Goal: Task Accomplishment & Management: Complete application form

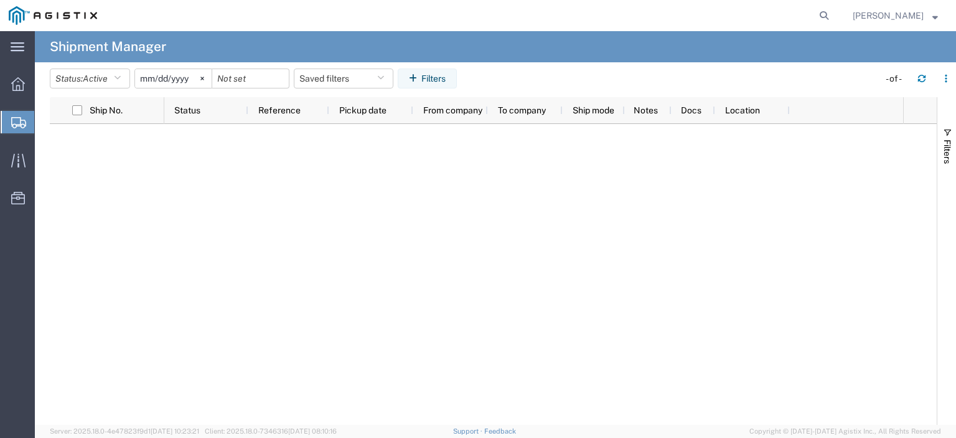
click at [0, 0] on span "Create from Template" at bounding box center [0, 0] width 0 height 0
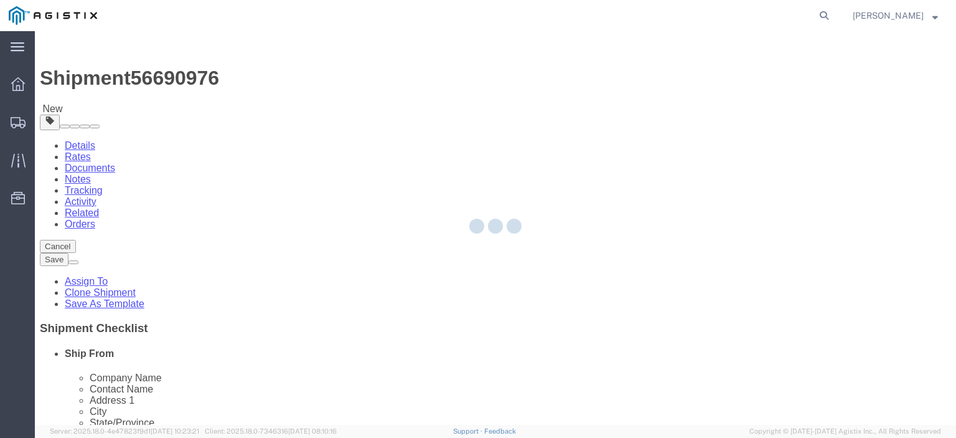
select select
select select "65511"
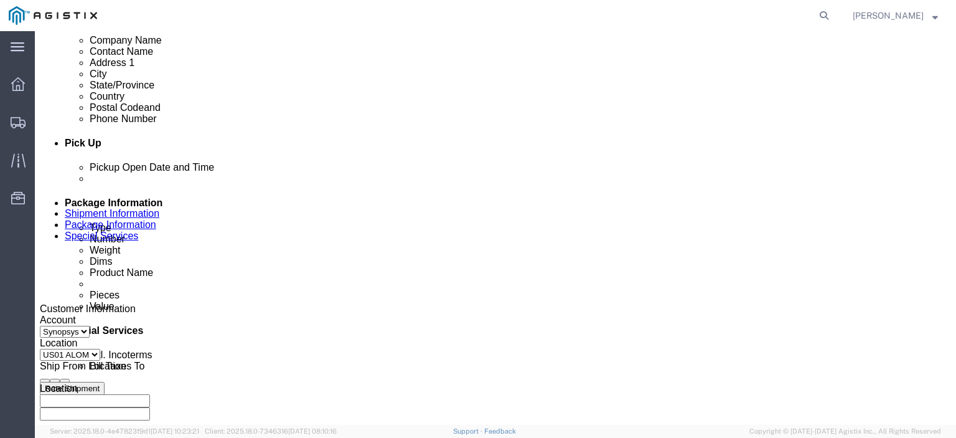
scroll to position [471, 0]
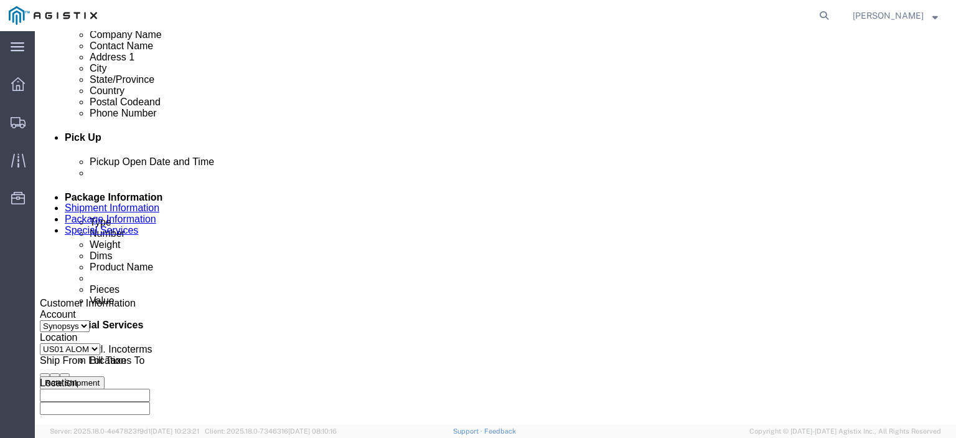
click div "[DATE] 2:30 PM"
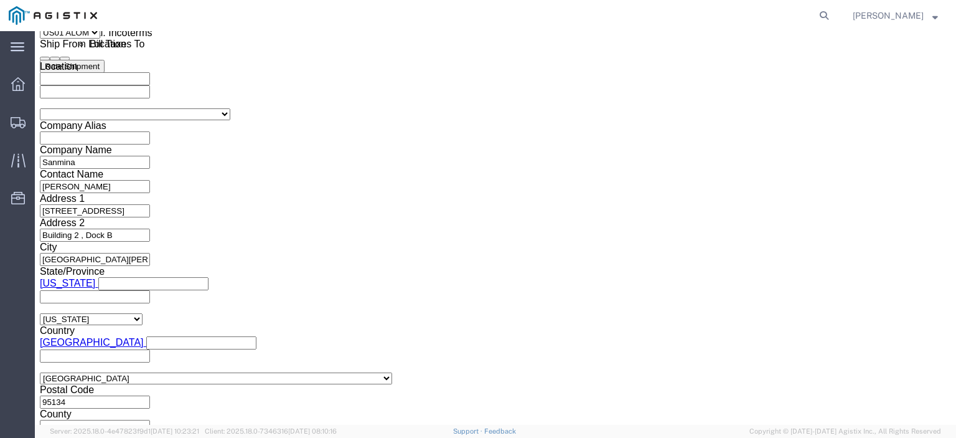
click button "Apply"
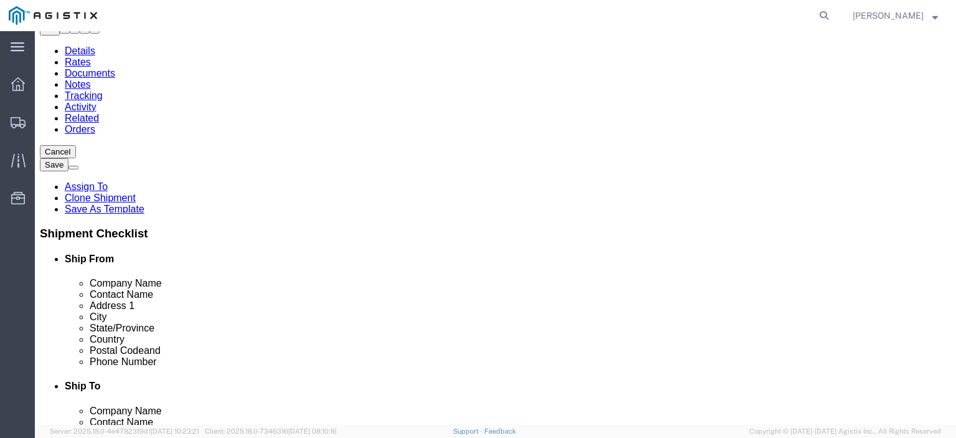
scroll to position [176, 0]
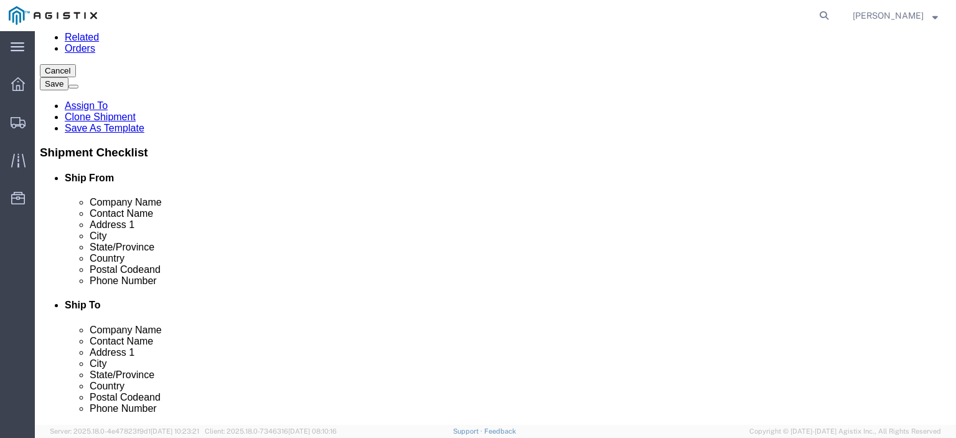
click input "[PERSON_NAME]"
type input "[PERSON_NAME]"
click label "Address 2"
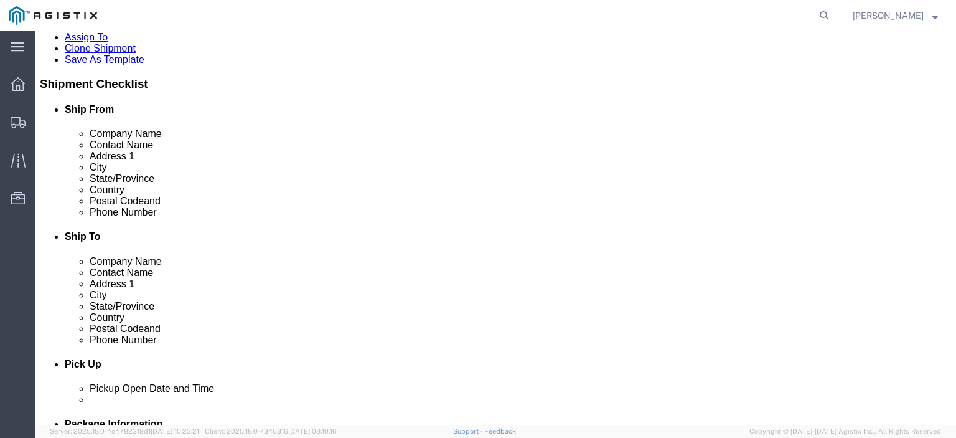
scroll to position [245, 0]
click input "[PHONE_NUMBER]"
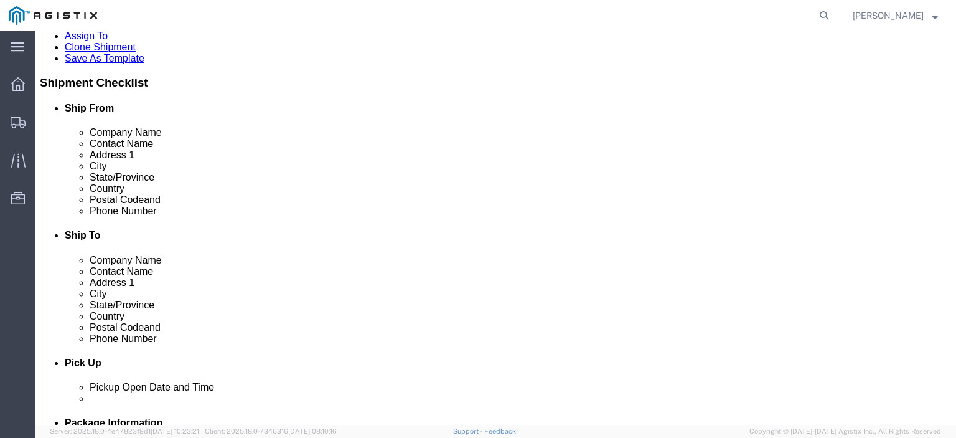
type input "6692049718"
click input "[PERSON_NAME][EMAIL_ADDRESS][PERSON_NAME][DOMAIN_NAME]"
type input "[PERSON_NAME][EMAIL_ADDRESS][DOMAIN_NAME]"
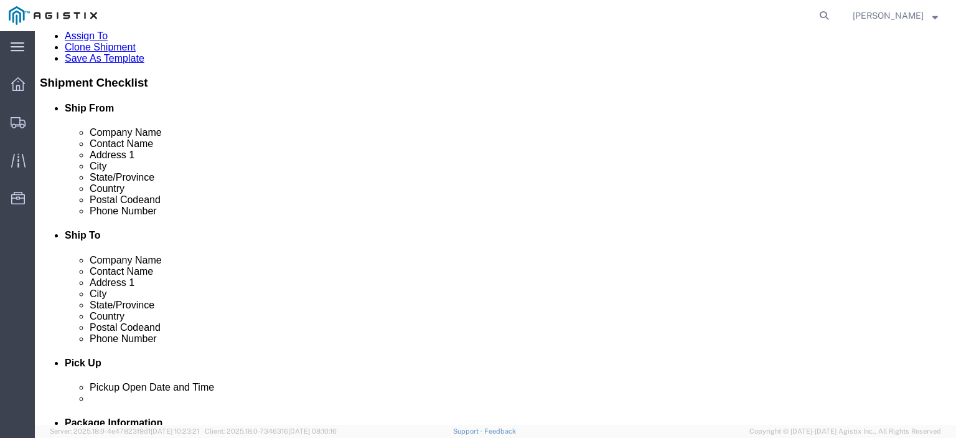
click div "Shipment Notification"
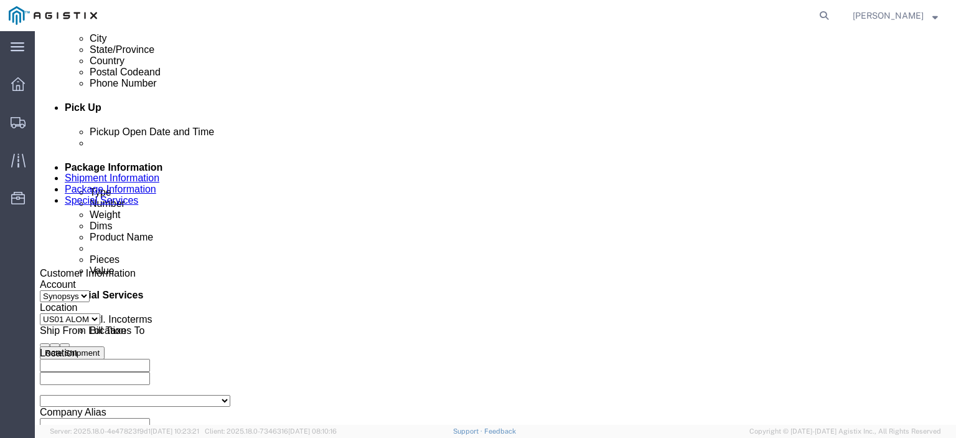
scroll to position [502, 0]
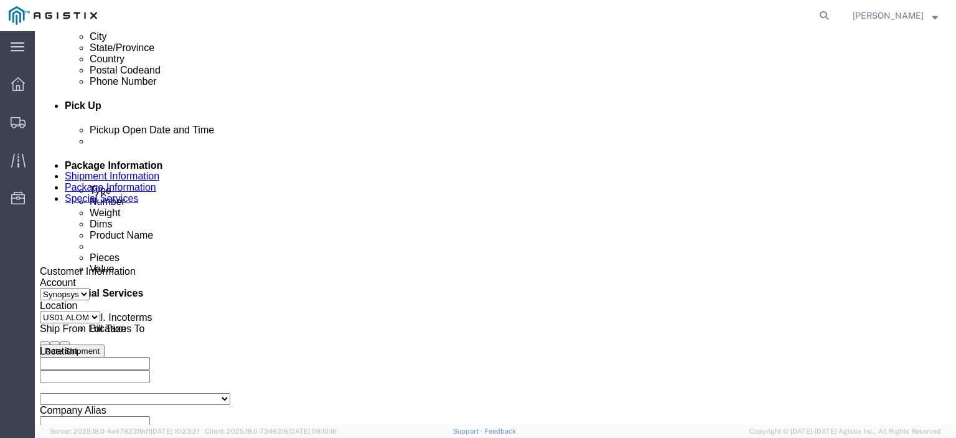
click div
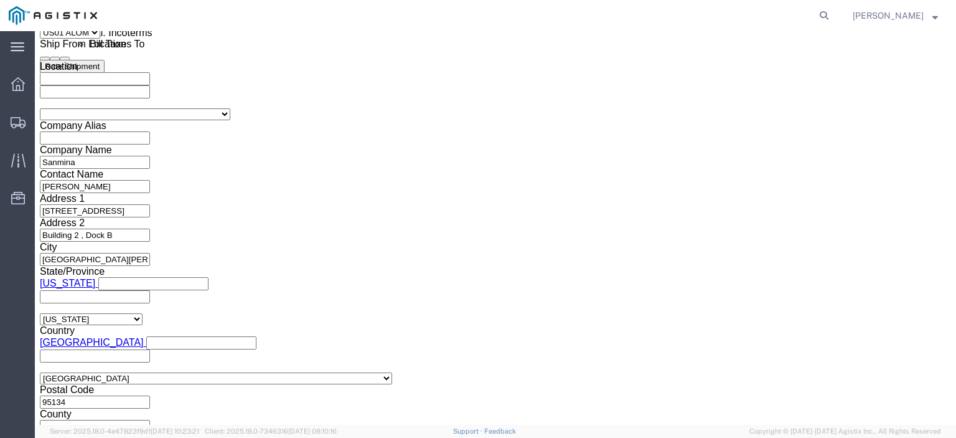
type input "3:01 PM"
click button "Apply"
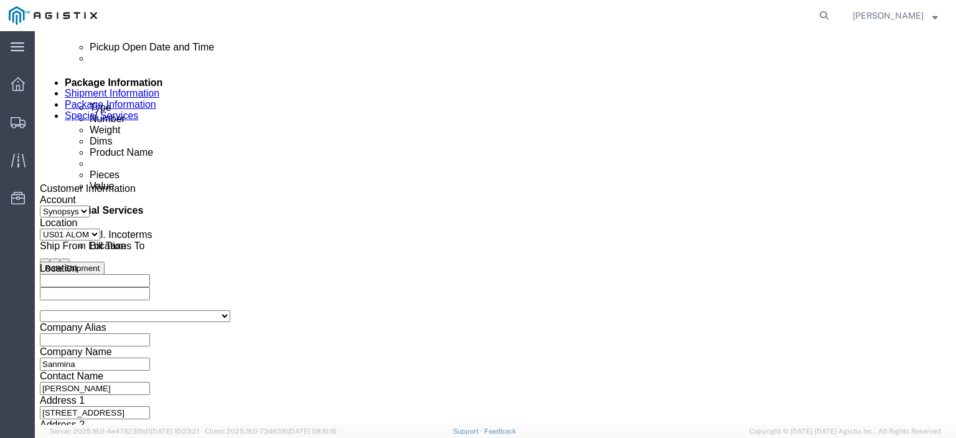
scroll to position [576, 0]
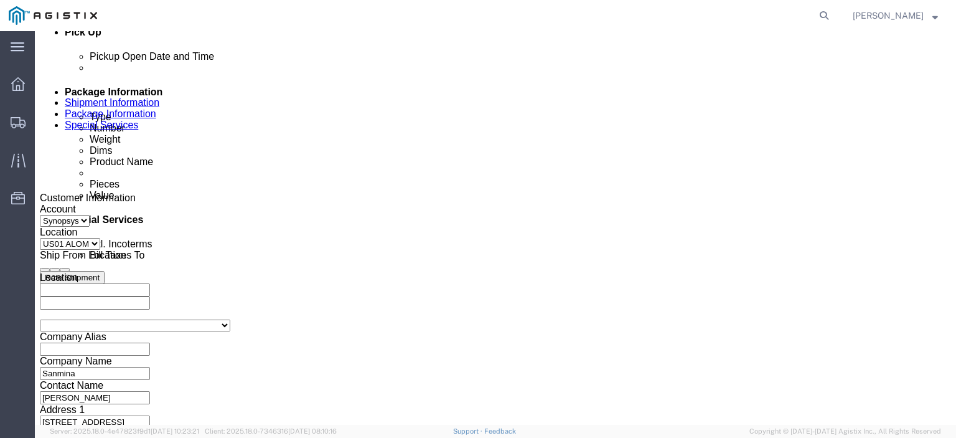
click div
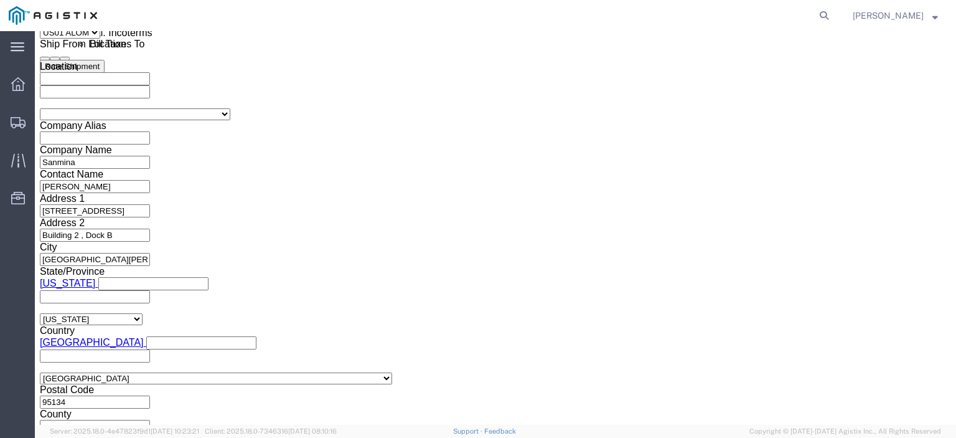
type input "4:00 PM"
click button "Apply"
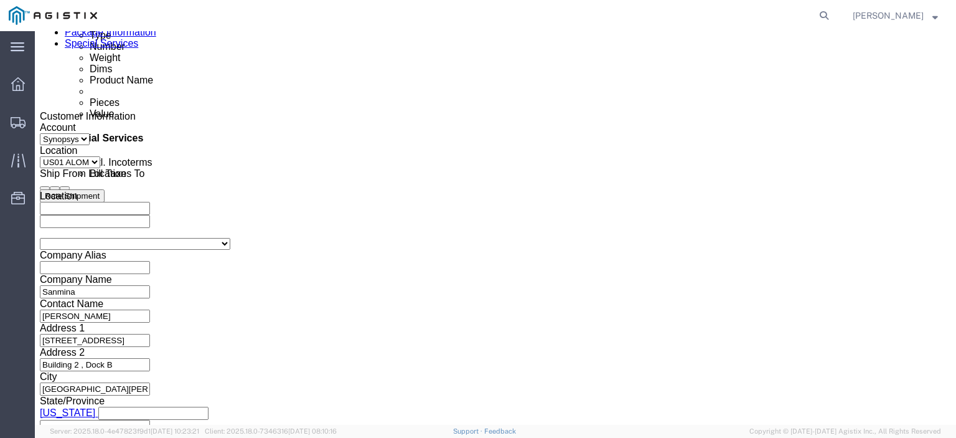
scroll to position [657, 0]
click icon "button"
click input "3000021115"
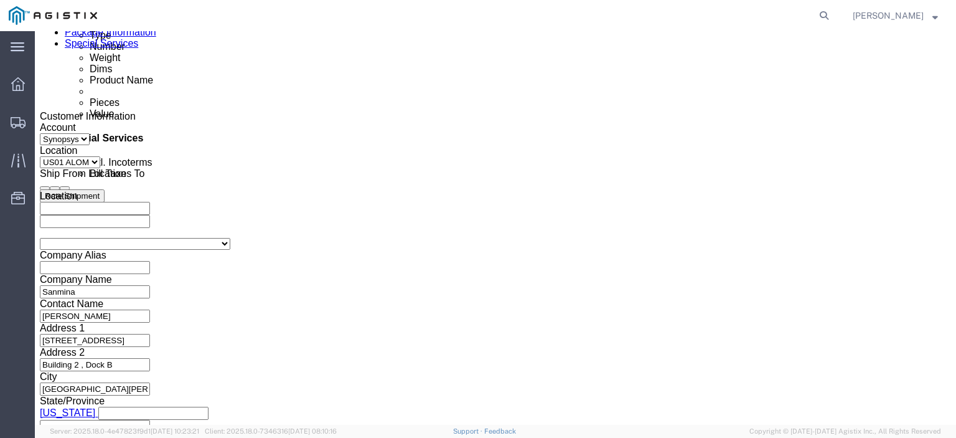
click input "3000021115"
paste input "3000021253"
type input "3000021253"
click div "Select Account Type Activity ID Airline Appointment Number ASN Batch Request # …"
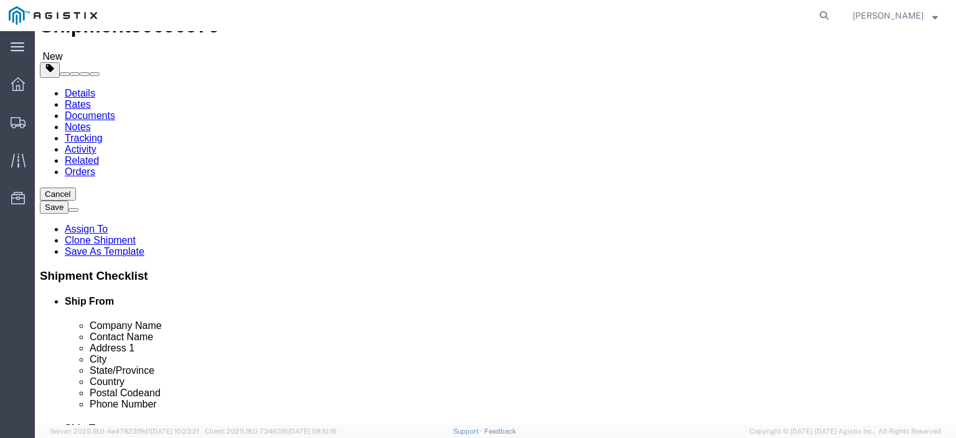
scroll to position [17, 0]
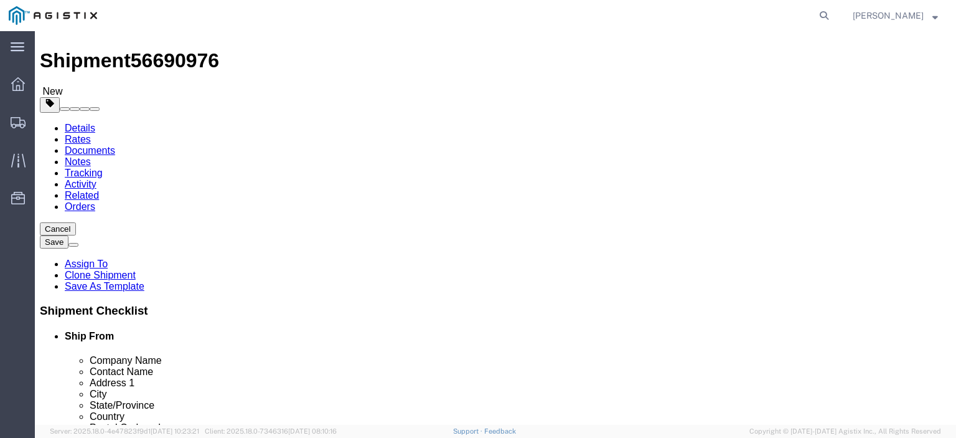
click link "Package Information"
click span "button"
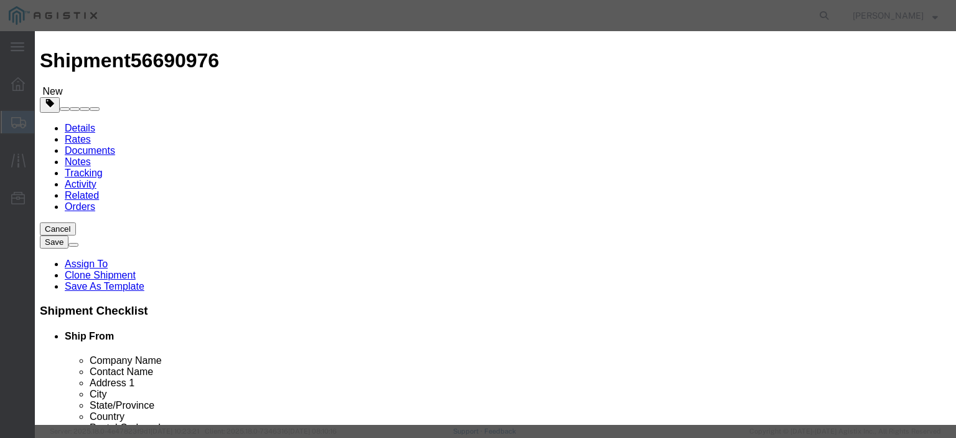
click button "Yes"
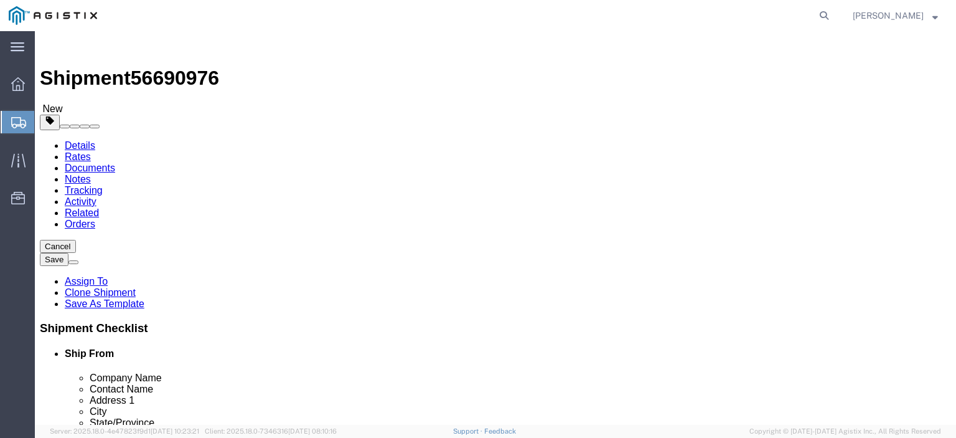
click link "Add Package"
click select "Select Bale(s) Basket(s) Bolt(s) Bottle(s) Buckets Bulk Bundle(s) Can(s) Cardbo…"
select select "PONS"
click select "Select Bale(s) Basket(s) Bolt(s) Bottle(s) Buckets Bulk Bundle(s) Can(s) Cardbo…"
click input "text"
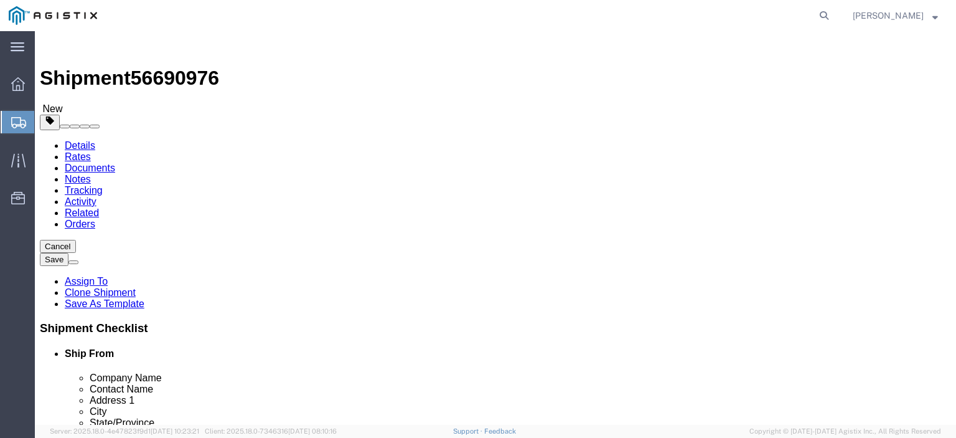
type input "1"
click input "text"
type input "48"
type input "40"
type input "34"
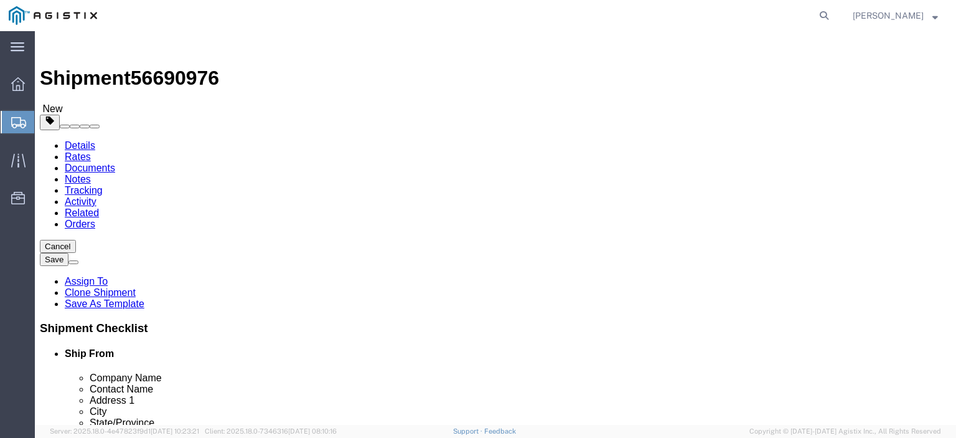
click input "0.00"
type input "0"
type input "150"
click div "1 x Pallet(s) Oversized (Not Stackable) Package Type Select Bale(s) Basket(s) B…"
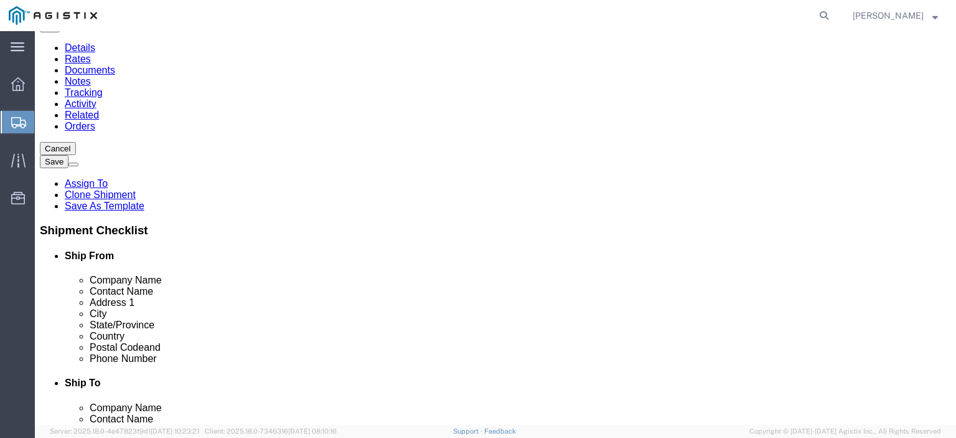
click link "Add Content"
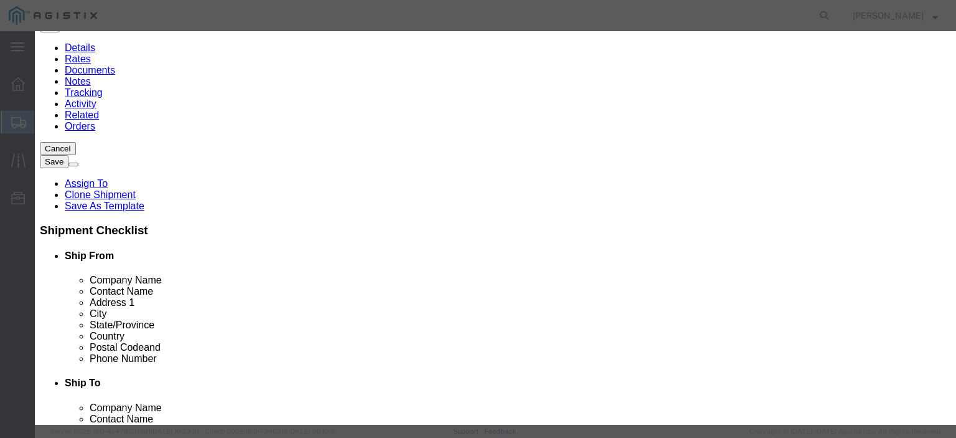
click input "text"
paste input "Boa Module 6F -2 HW"
type input "Boa Module 6F -2 HW"
click input "0"
type input "2"
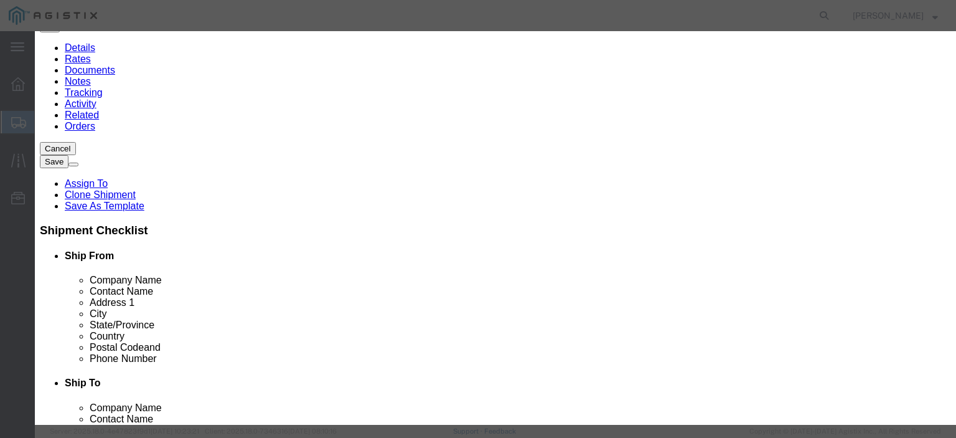
click input "text"
type input "1"
select select "USD"
click input "1"
type input "2"
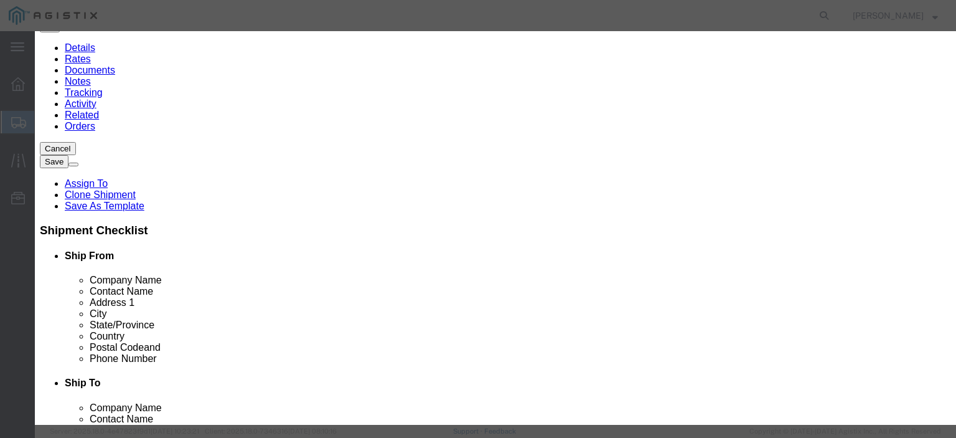
click select "Select 50 55 60 65 70 85 92.5 100 125 175 250 300 400"
select select "50"
click select "Select 50 55 60 65 70 85 92.5 100 125 175 250 300 400"
click textarea
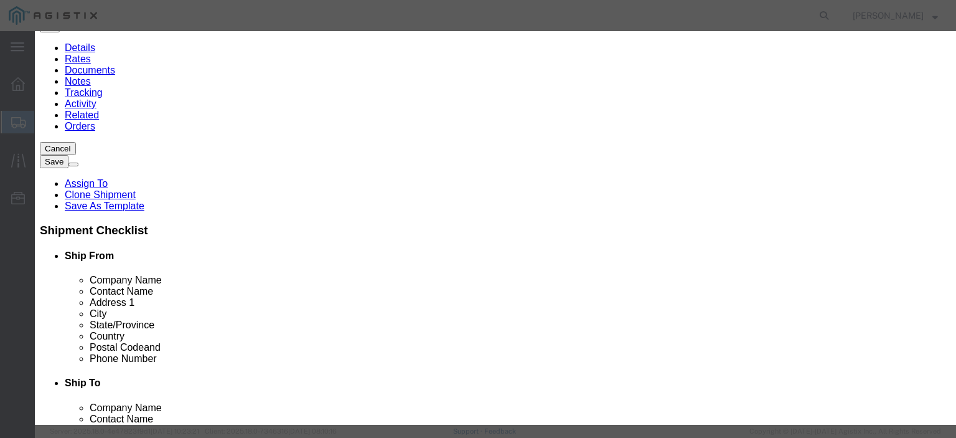
type textarea "SH100006855 REv2.0"
click input "text"
type input "S/N: C066156, C066171"
click button "Save & Close"
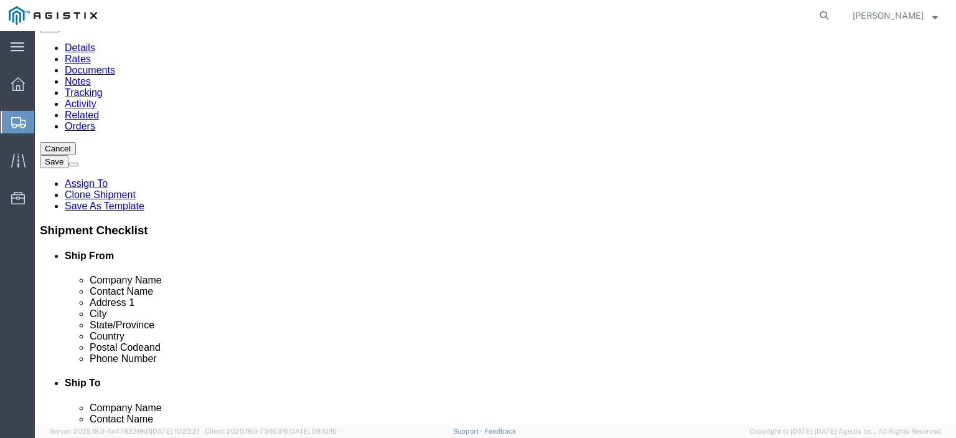
click dd "2.00 Each"
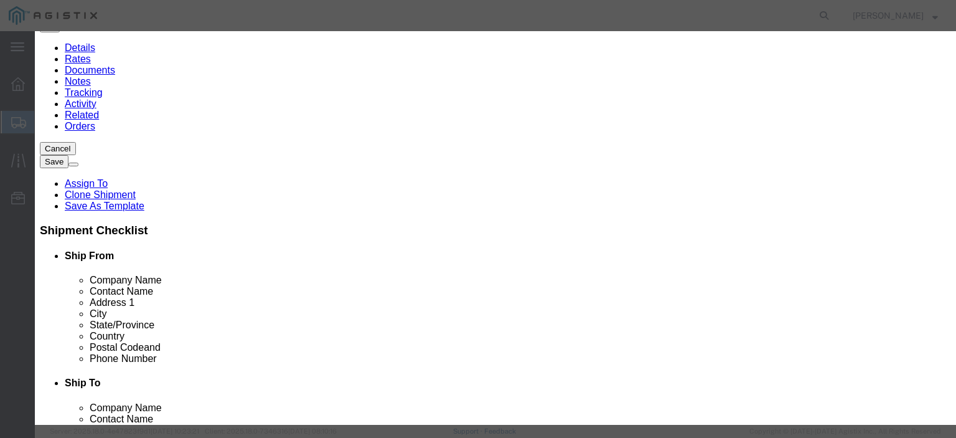
drag, startPoint x: 687, startPoint y: 174, endPoint x: 573, endPoint y: 175, distance: 113.9
click div "S/N: C066156, C066171"
click button "Save & Close"
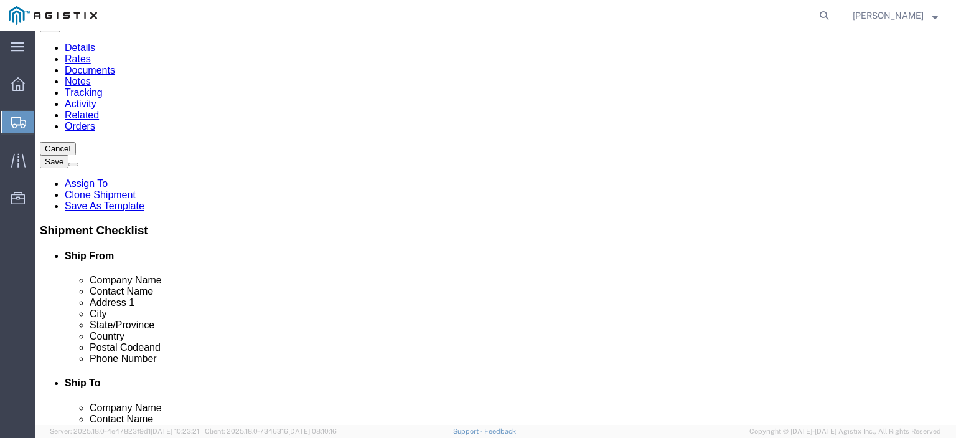
click link "Special Services"
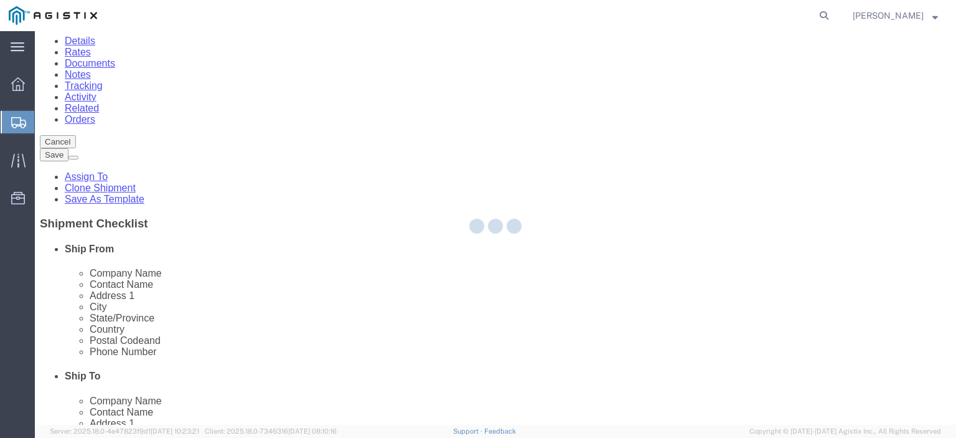
scroll to position [76, 0]
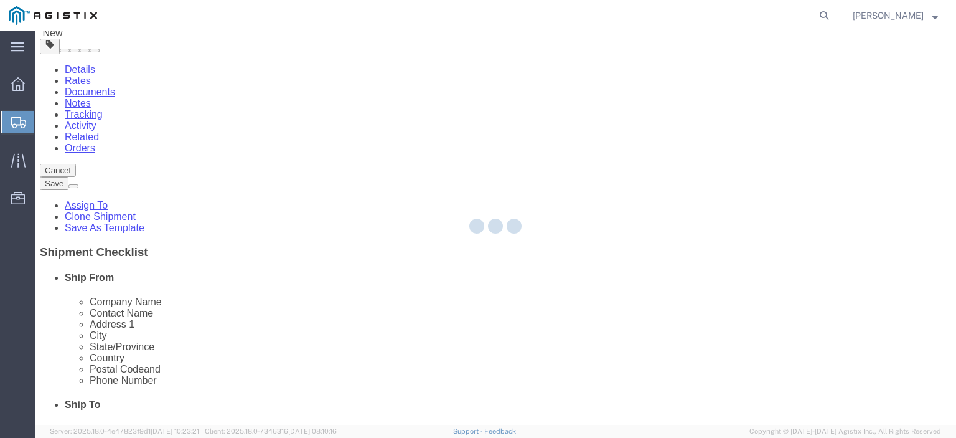
click at [187, 217] on div at bounding box center [495, 227] width 921 height 393
select select
select select "COSTCENTER"
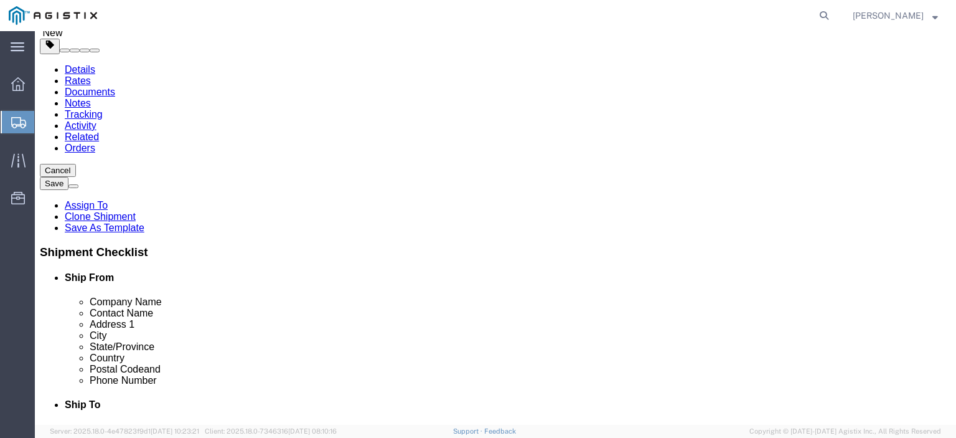
click link "Package Information"
click input "1"
type input "2"
click input "1"
type input "2"
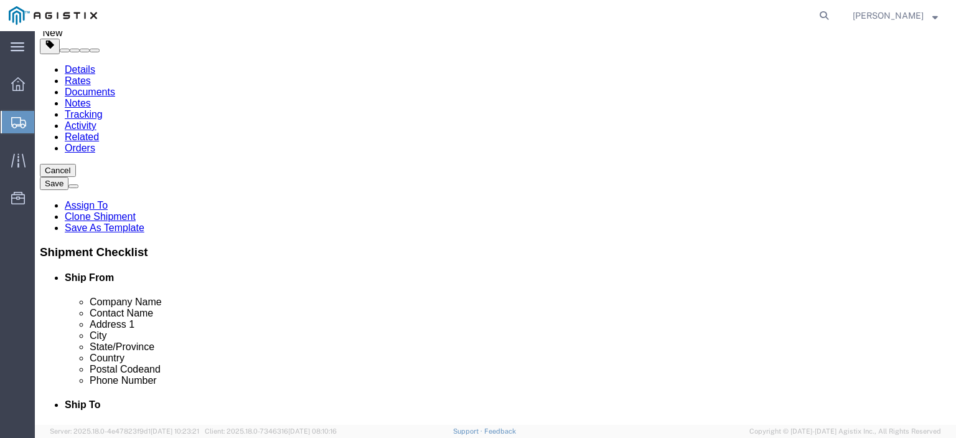
click div "2 x Pallet(s) Oversized (Not Stackable) Package Type Select Bale(s) Basket(s) B…"
click div "Shipment Information Package Information Special Services"
click link "Special Services"
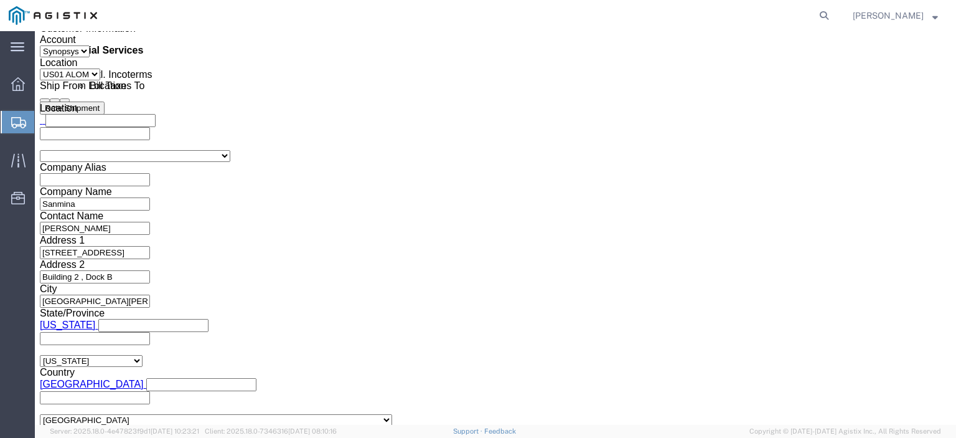
drag, startPoint x: 548, startPoint y: 232, endPoint x: 453, endPoint y: 180, distance: 107.8
click div "To [EMAIL_ADDRESS][DOMAIN_NAME] [EMAIL_ADDRESS][DOMAIN_NAME] [EMAIL_ADDRESS][DO…"
drag, startPoint x: 519, startPoint y: 233, endPoint x: 428, endPoint y: 202, distance: 95.9
click div "Message Hello Team. Please process Shipment 56650976 1 Pallet in shipment Drive…"
click div "To [EMAIL_ADDRESS][DOMAIN_NAME] [EMAIL_ADDRESS][DOMAIN_NAME] [EMAIL_ADDRESS][DO…"
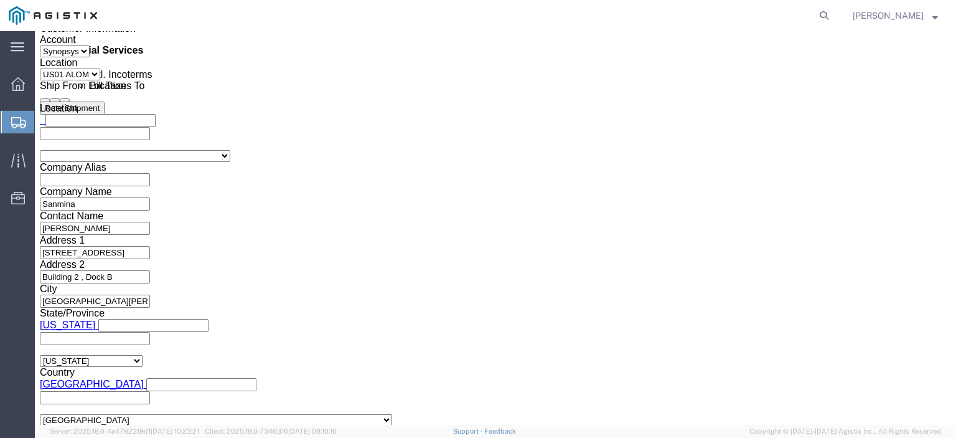
drag, startPoint x: 489, startPoint y: 228, endPoint x: 431, endPoint y: 185, distance: 72.5
click div "Message Hello Team. Please process Shipment 56650976 1 Pallet in shipment Drive…"
type textarea "ust sign ALL invoiced packing slips"
drag, startPoint x: 616, startPoint y: 195, endPoint x: 445, endPoint y: 205, distance: 171.5
click div "Hello Team. Please process Shipment 56650976 1 Pallet in shipment Driver must s…"
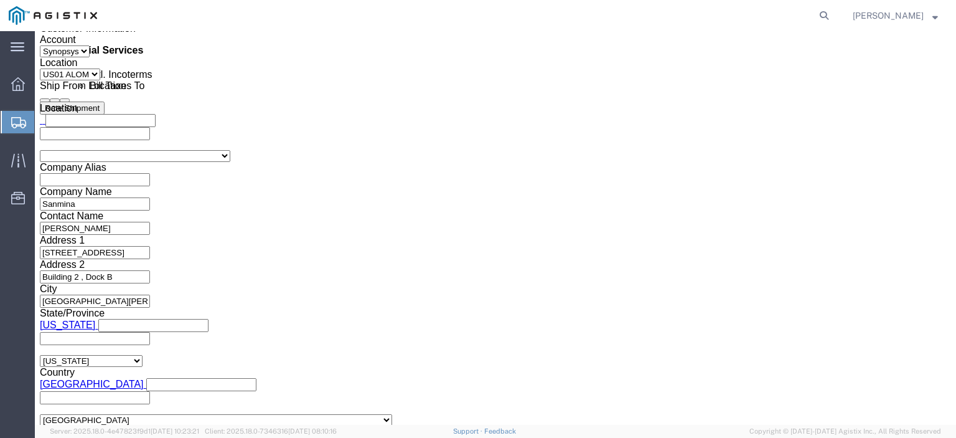
paste textarea "S/N: C066156, C066171"
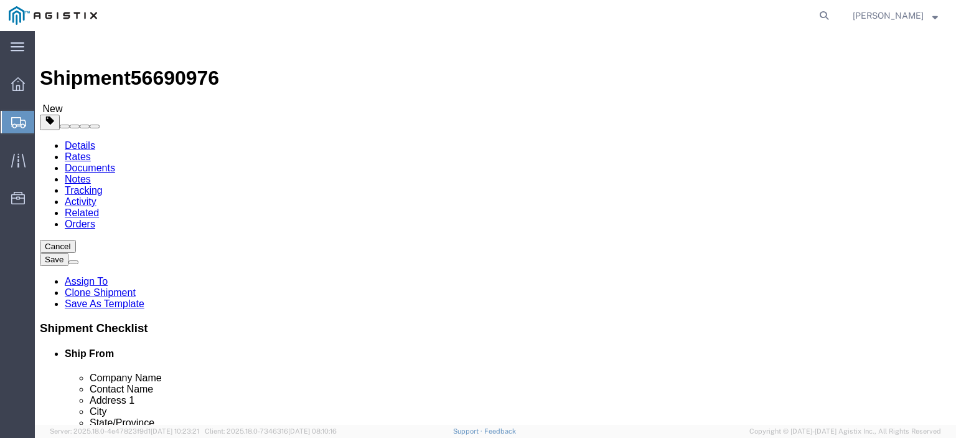
type textarea "S/N: C066156, C066171"
click button
click link "Save As Template"
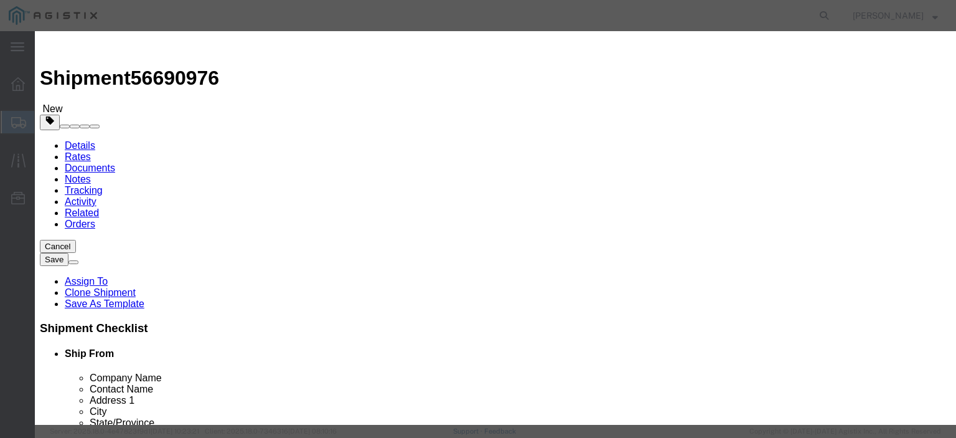
click select "Select A12 To ALOM B6 Shipment to ALOM"
select select "46747"
click select "Select A12 To ALOM B6 Shipment to ALOM"
type input "B6 Shipment to ALOM"
click button "Save"
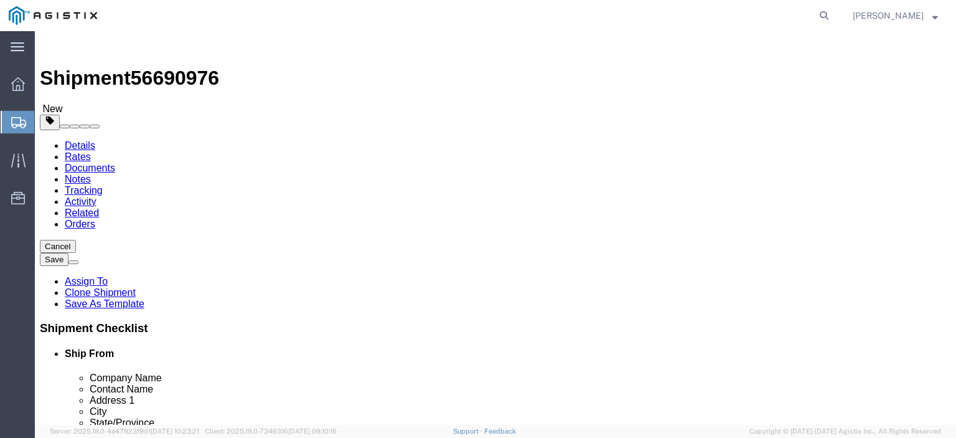
click button "Rate Shipment"
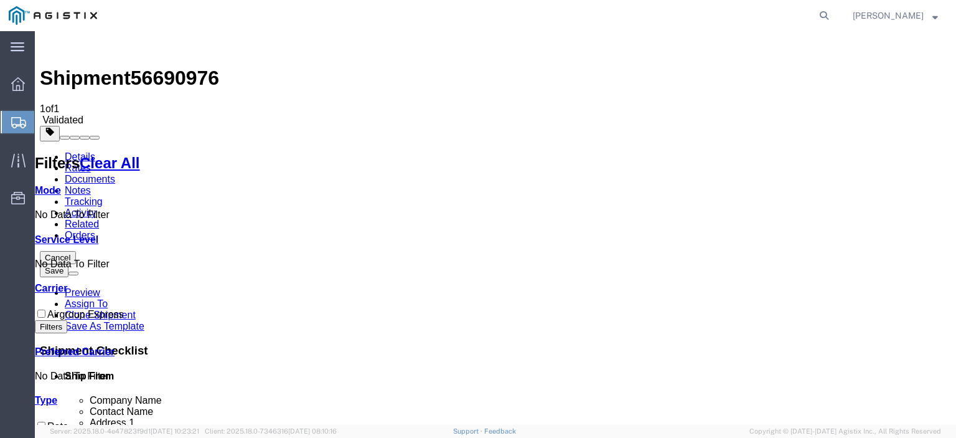
checkbox input "true"
